Goal: Find specific page/section: Find specific page/section

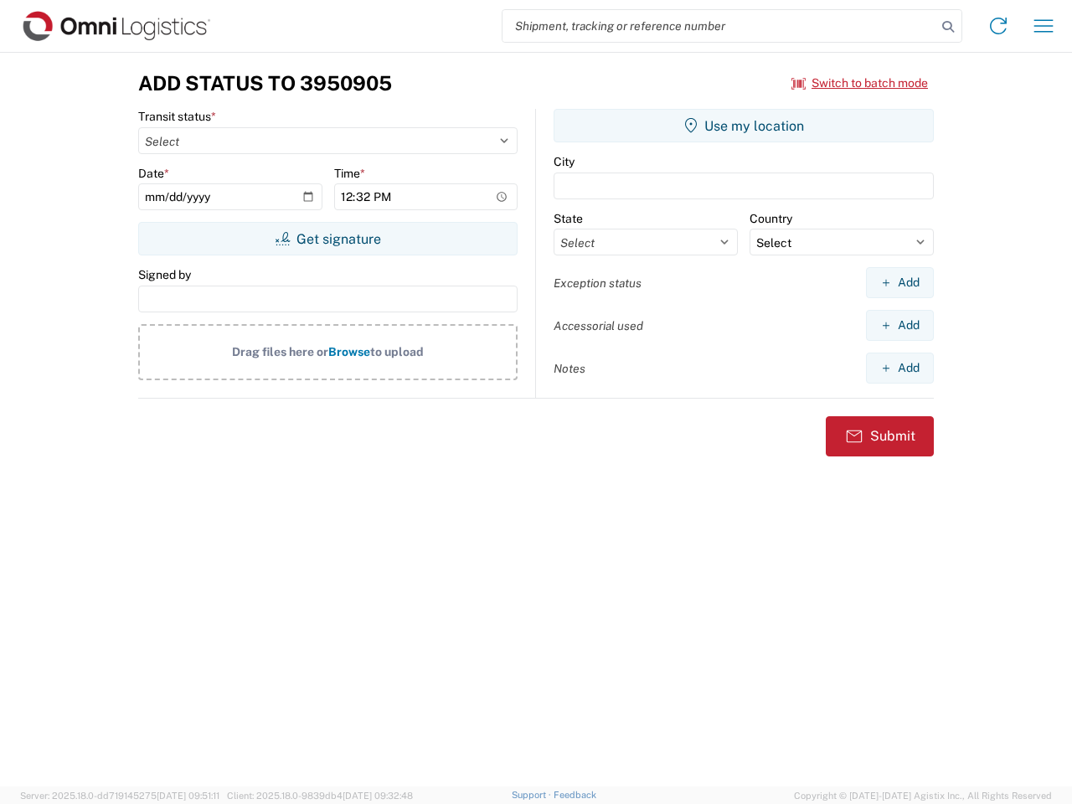
click at [720, 26] on input "search" at bounding box center [720, 26] width 434 height 32
click at [948, 27] on icon at bounding box center [948, 26] width 23 height 23
click at [999, 26] on icon at bounding box center [998, 26] width 27 height 27
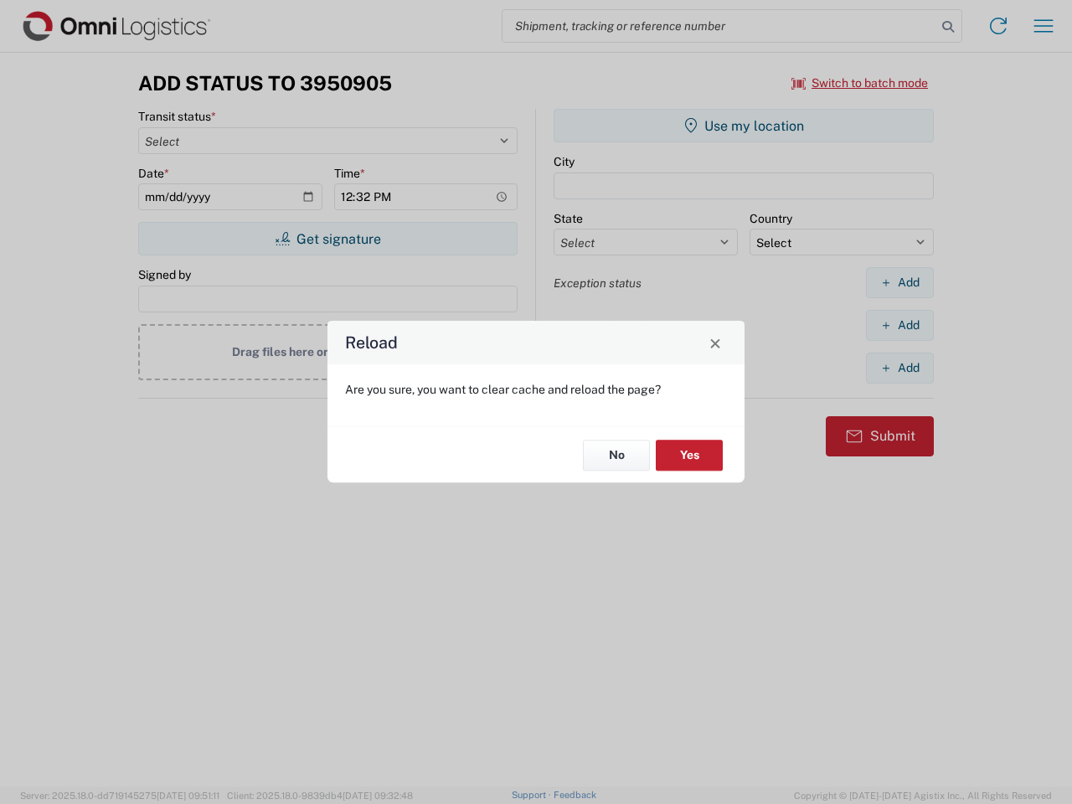
click at [1044, 26] on div "Reload Are you sure, you want to clear cache and reload the page? No Yes" at bounding box center [536, 402] width 1072 height 804
click at [860, 83] on div "Reload Are you sure, you want to clear cache and reload the page? No Yes" at bounding box center [536, 402] width 1072 height 804
click at [328, 239] on div "Reload Are you sure, you want to clear cache and reload the page? No Yes" at bounding box center [536, 402] width 1072 height 804
click at [744, 126] on div "Reload Are you sure, you want to clear cache and reload the page? No Yes" at bounding box center [536, 402] width 1072 height 804
click at [900, 282] on div "Reload Are you sure, you want to clear cache and reload the page? No Yes" at bounding box center [536, 402] width 1072 height 804
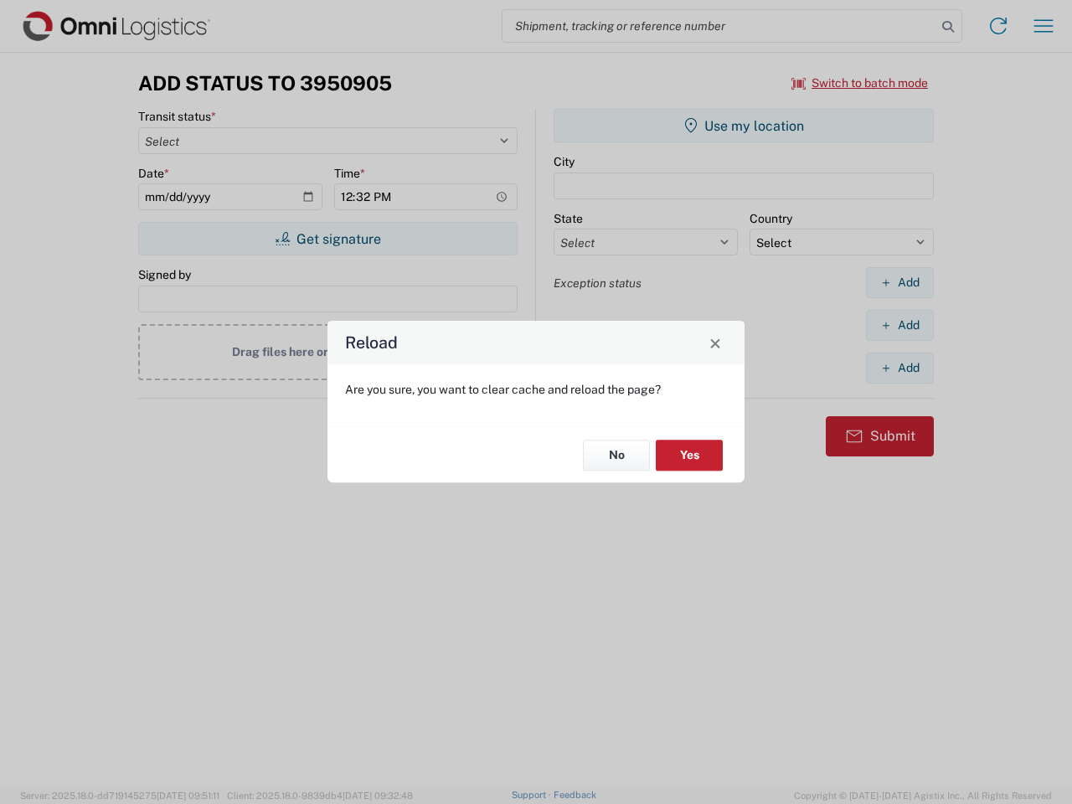
click at [900, 325] on div "Reload Are you sure, you want to clear cache and reload the page? No Yes" at bounding box center [536, 402] width 1072 height 804
click at [900, 368] on div "Reload Are you sure, you want to clear cache and reload the page? No Yes" at bounding box center [536, 402] width 1072 height 804
